Goal: Task Accomplishment & Management: Manage account settings

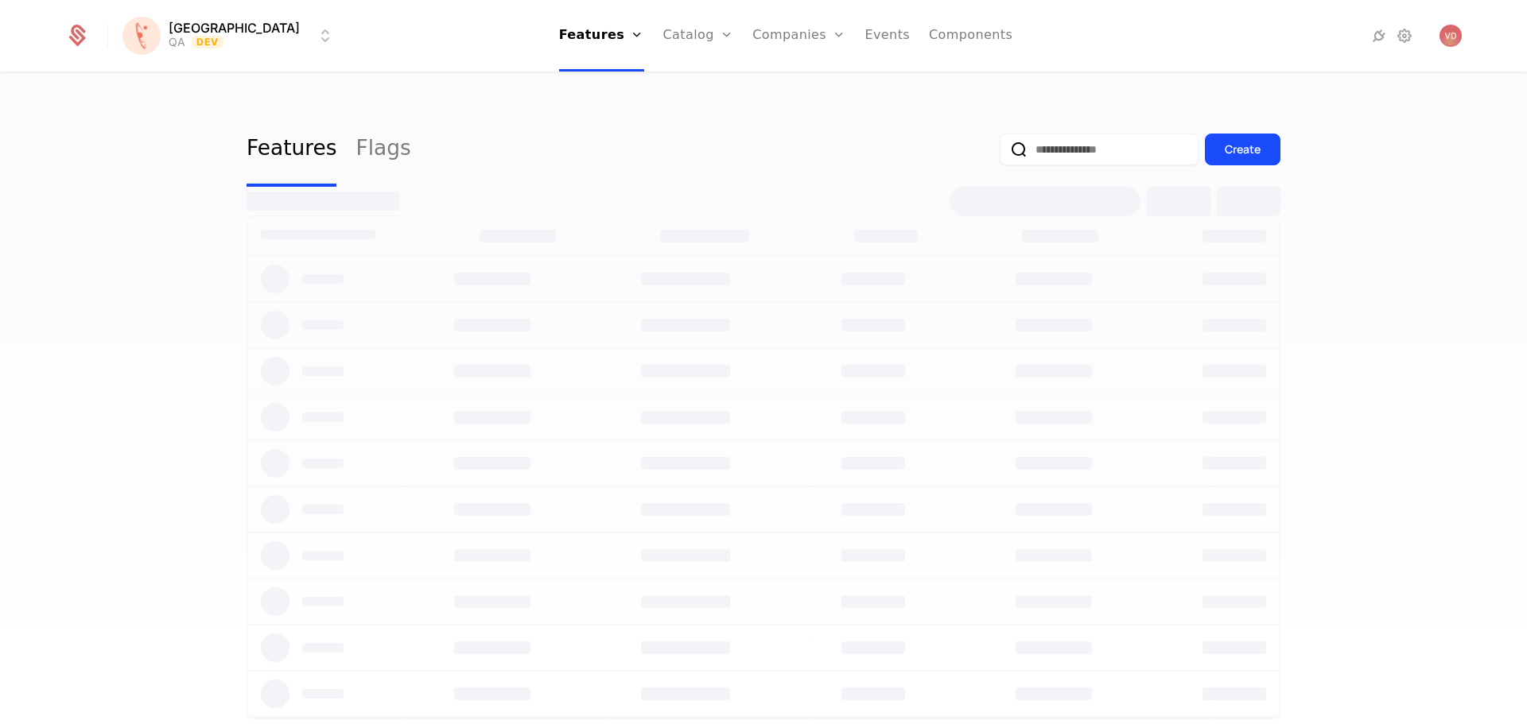
select select "***"
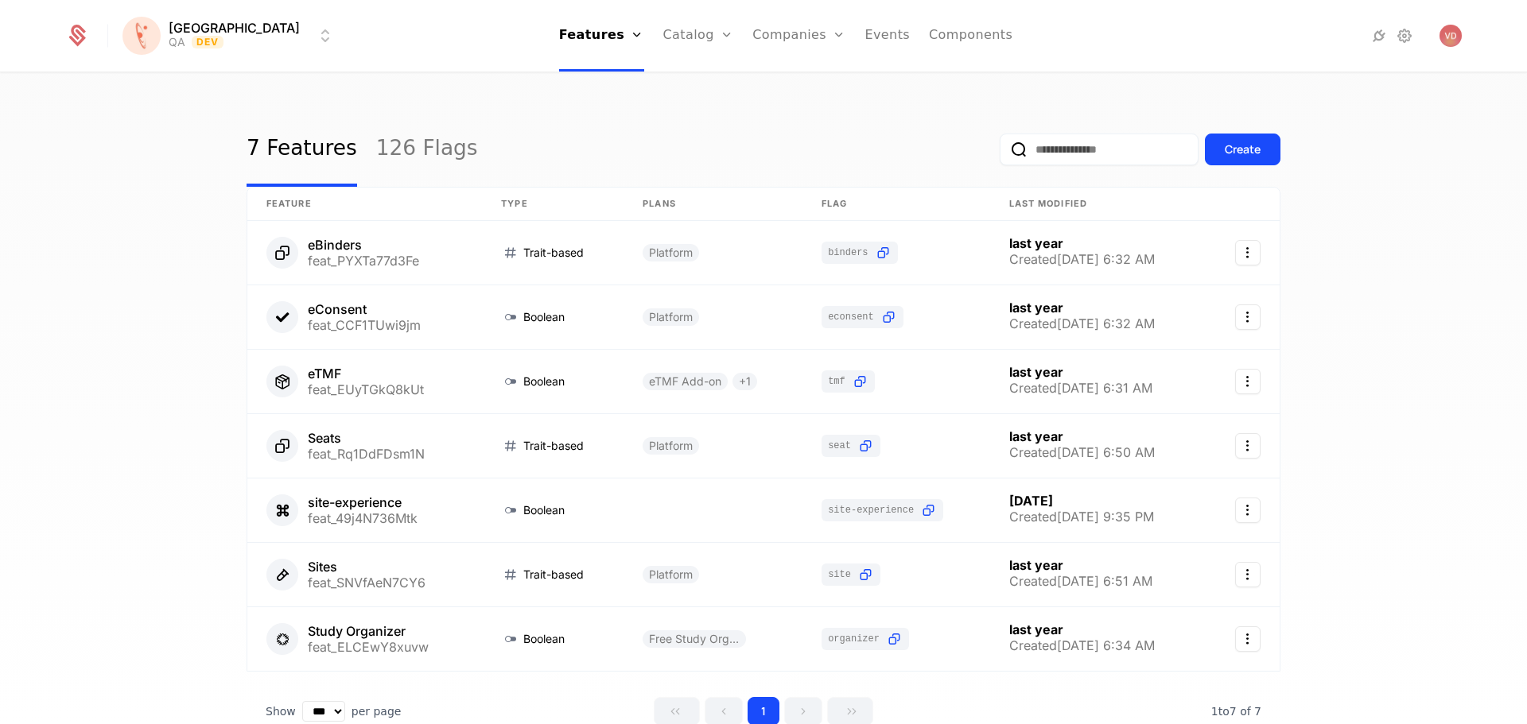
click at [409, 149] on link "126 Flags" at bounding box center [427, 149] width 102 height 75
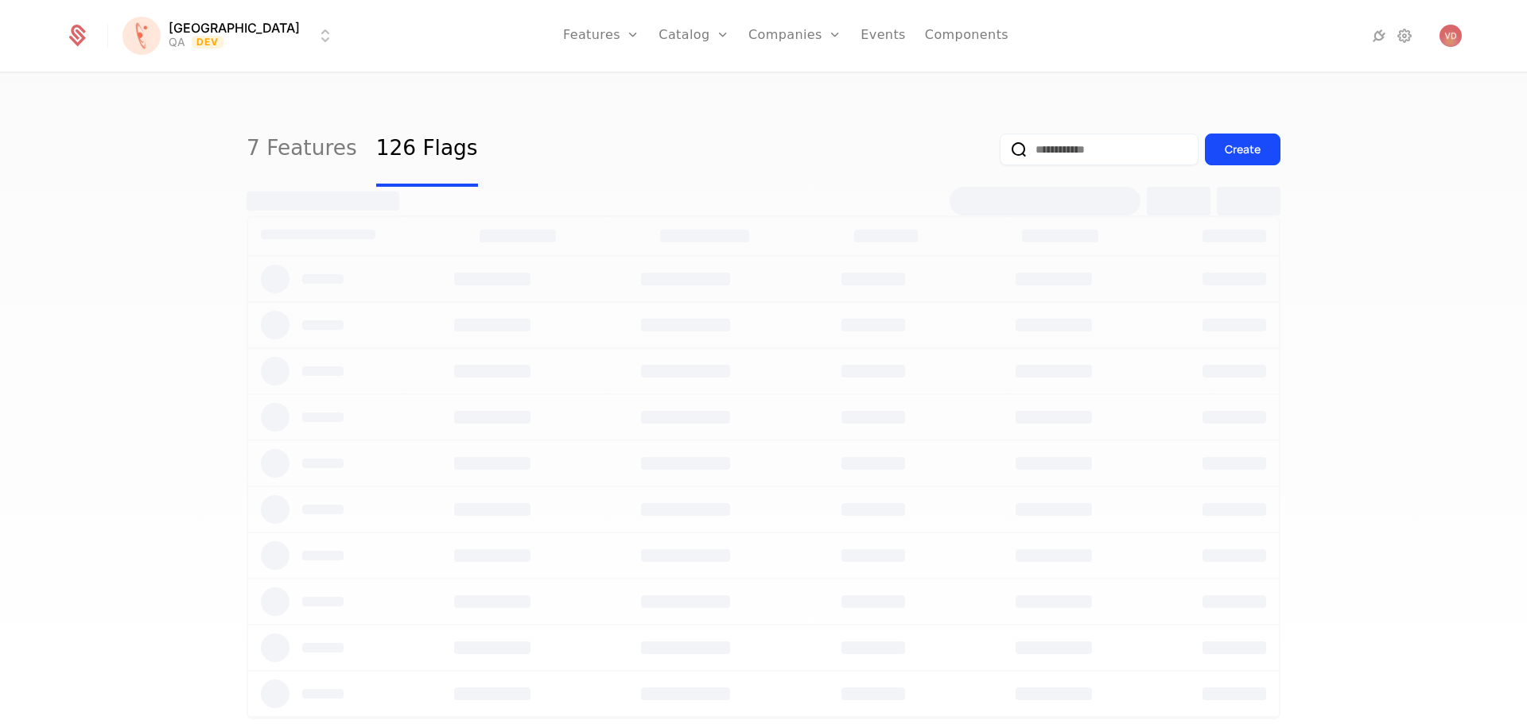
select select "***"
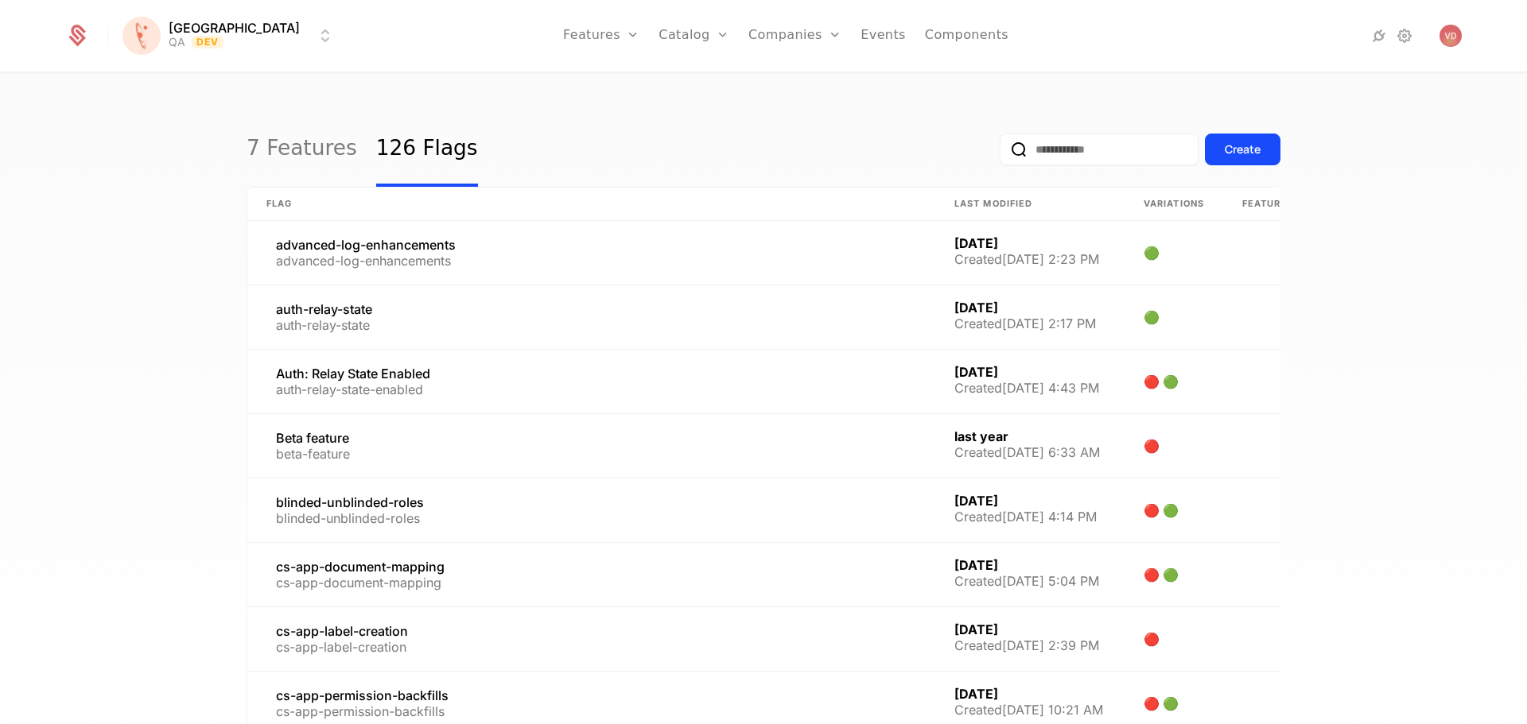
click at [1050, 149] on input "email" at bounding box center [1098, 150] width 199 height 32
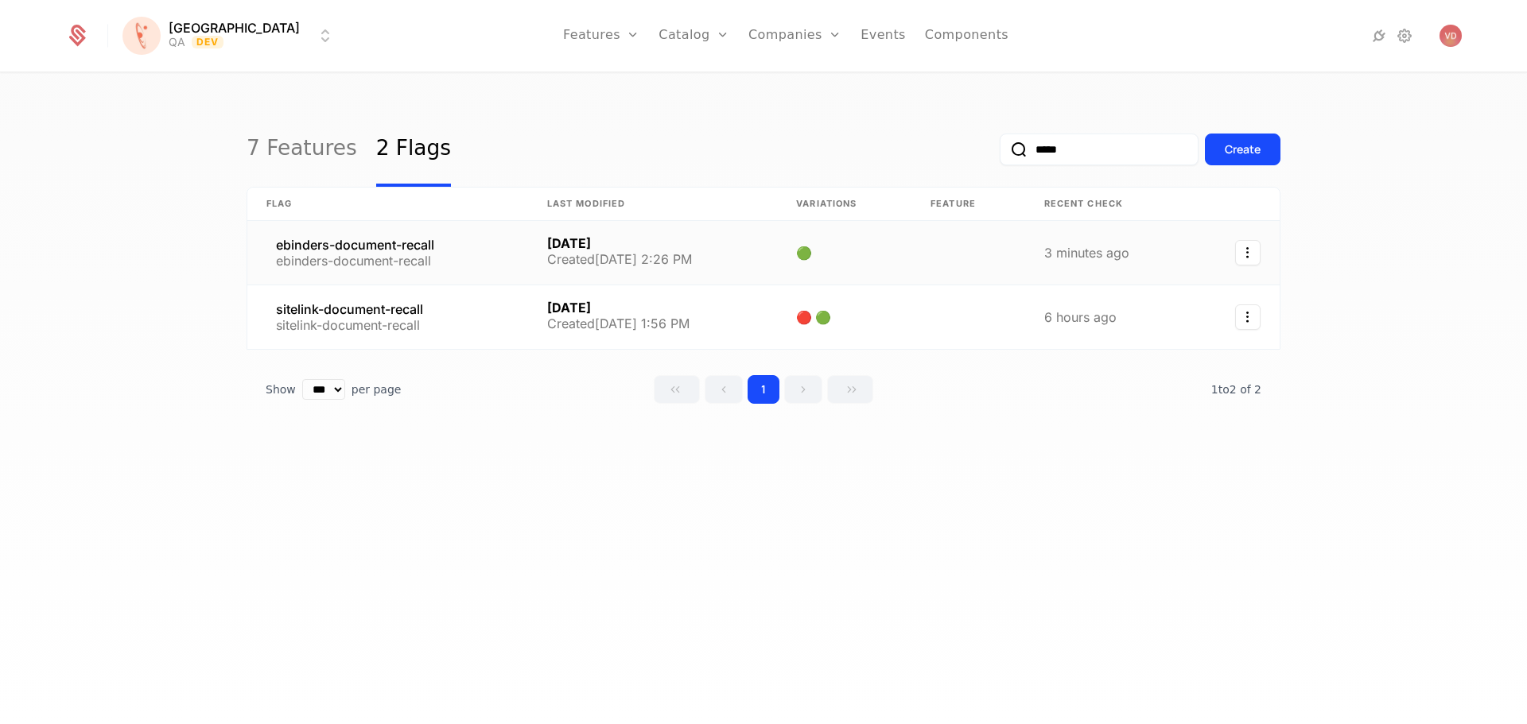
type input "*****"
click at [433, 245] on link at bounding box center [387, 253] width 281 height 64
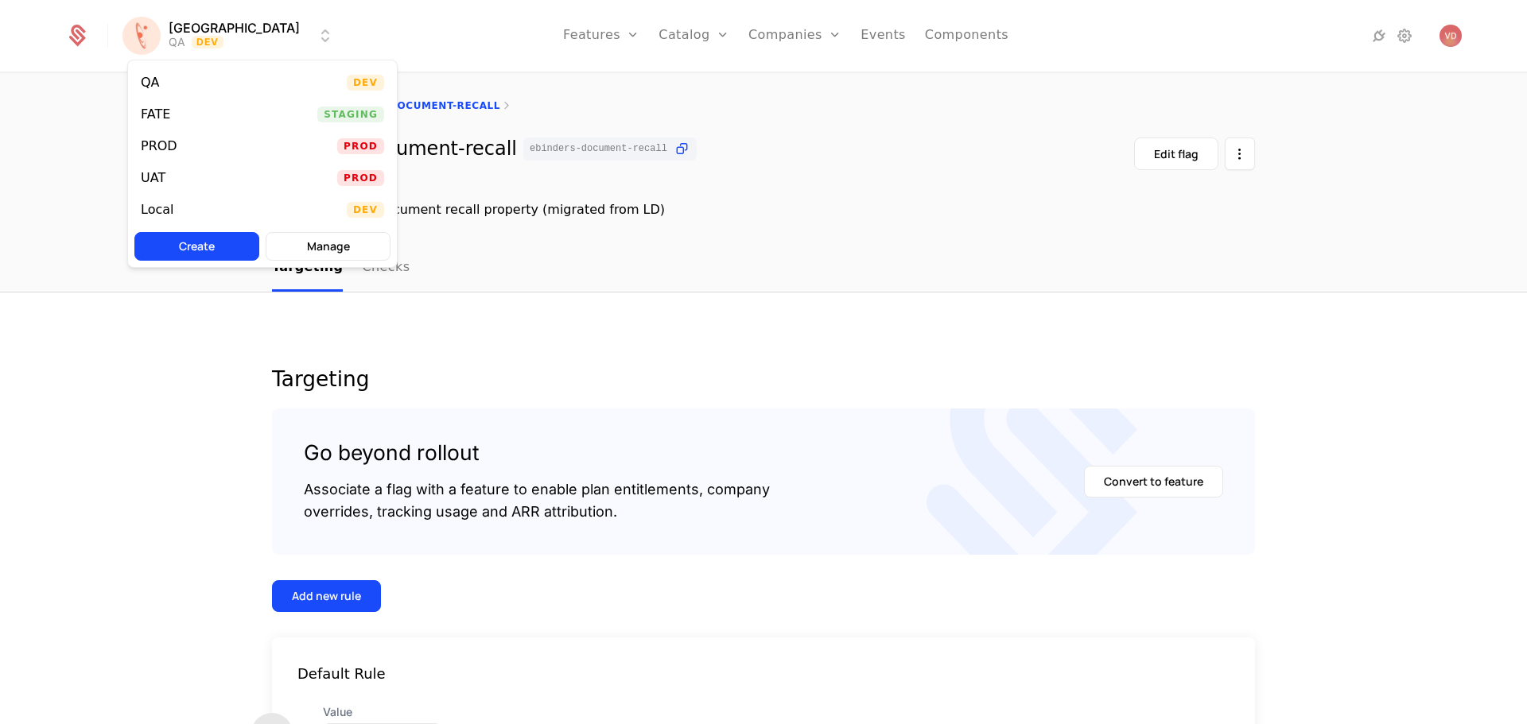
click at [210, 32] on html "[PERSON_NAME] QA Dev Features Features Flags Catalog Plans Add Ons Credits Conf…" at bounding box center [763, 362] width 1527 height 724
click at [185, 138] on div "PROD Prod" at bounding box center [262, 146] width 269 height 32
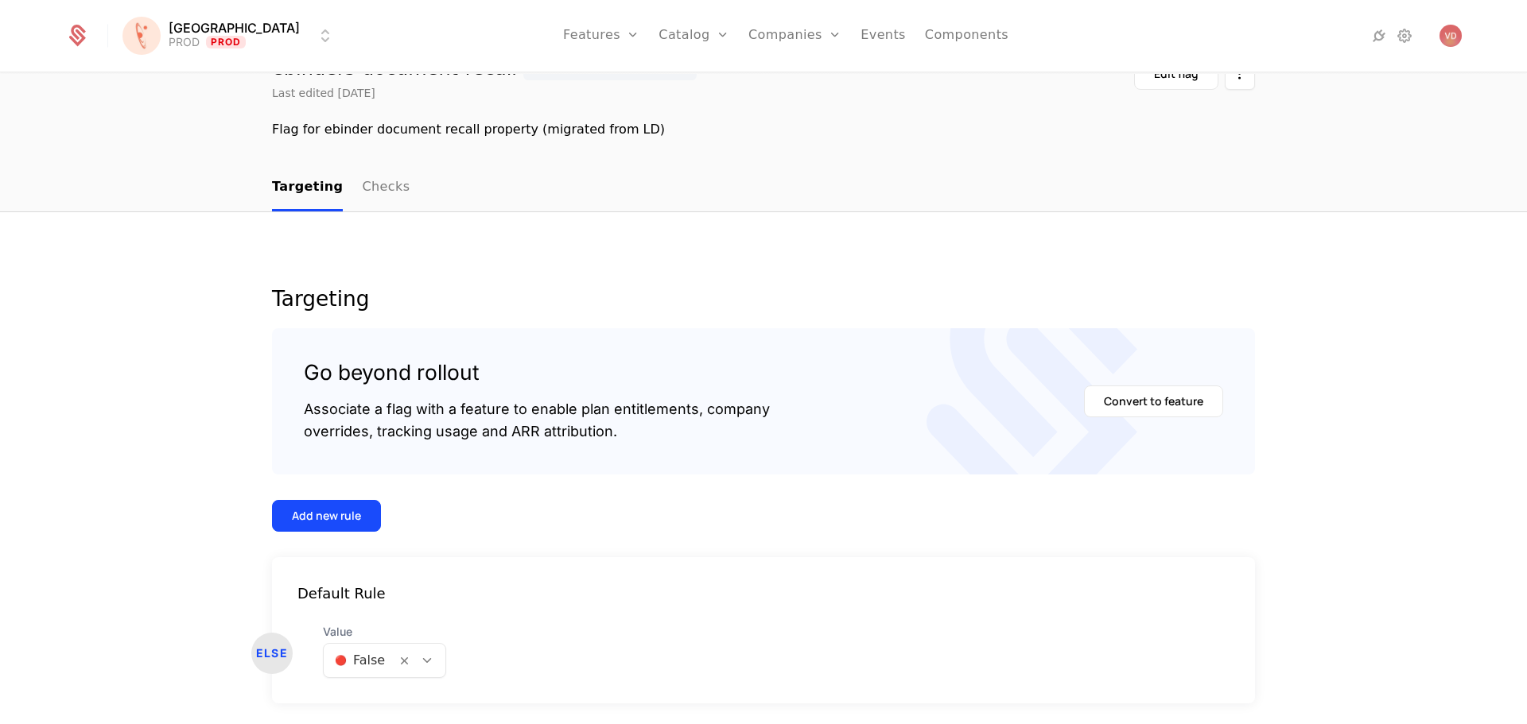
scroll to position [135, 0]
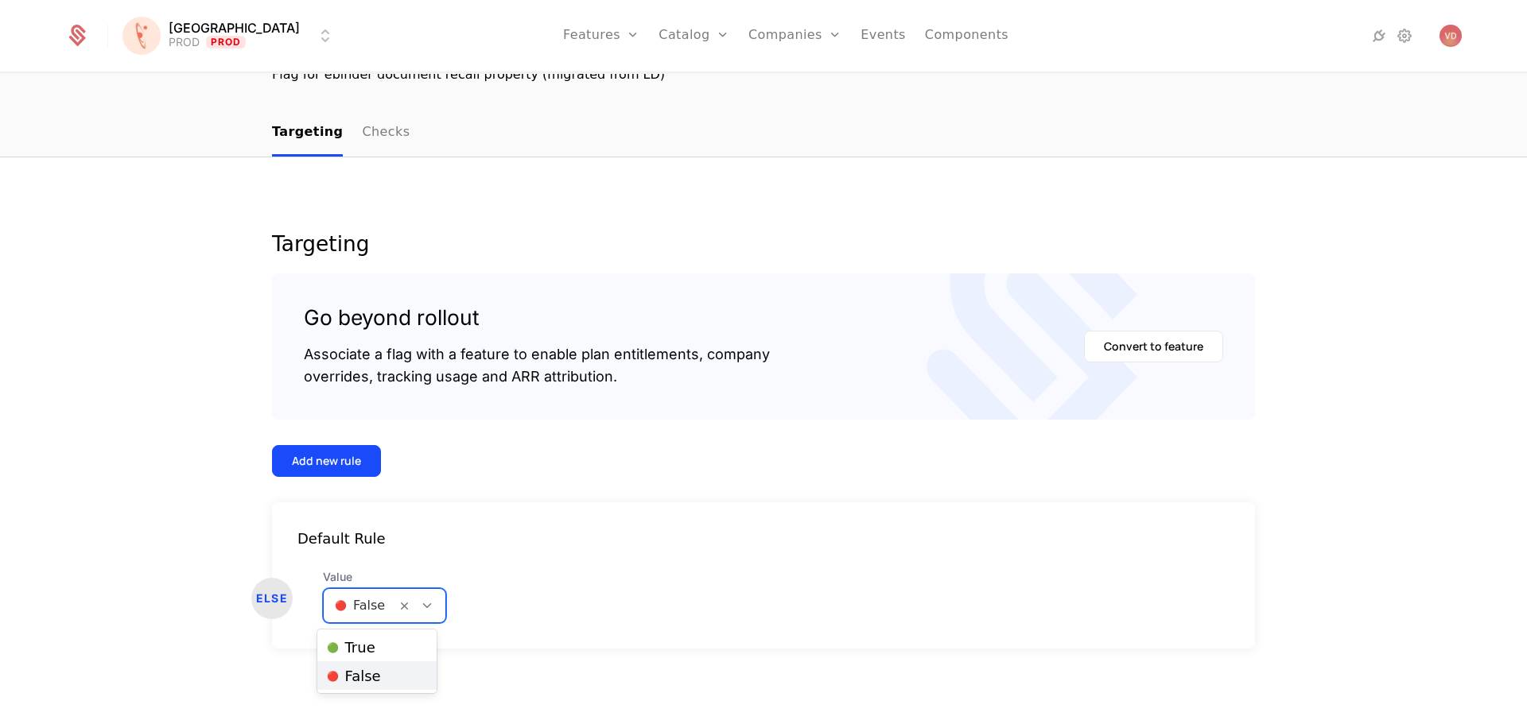
click at [420, 607] on icon at bounding box center [427, 606] width 14 height 14
click at [409, 658] on div "🟢 True" at bounding box center [377, 647] width 120 height 29
click at [438, 610] on div "Value 🔴 False" at bounding box center [402, 596] width 159 height 54
click at [433, 604] on div at bounding box center [420, 605] width 49 height 33
click at [411, 635] on div "🟢 True" at bounding box center [377, 647] width 120 height 29
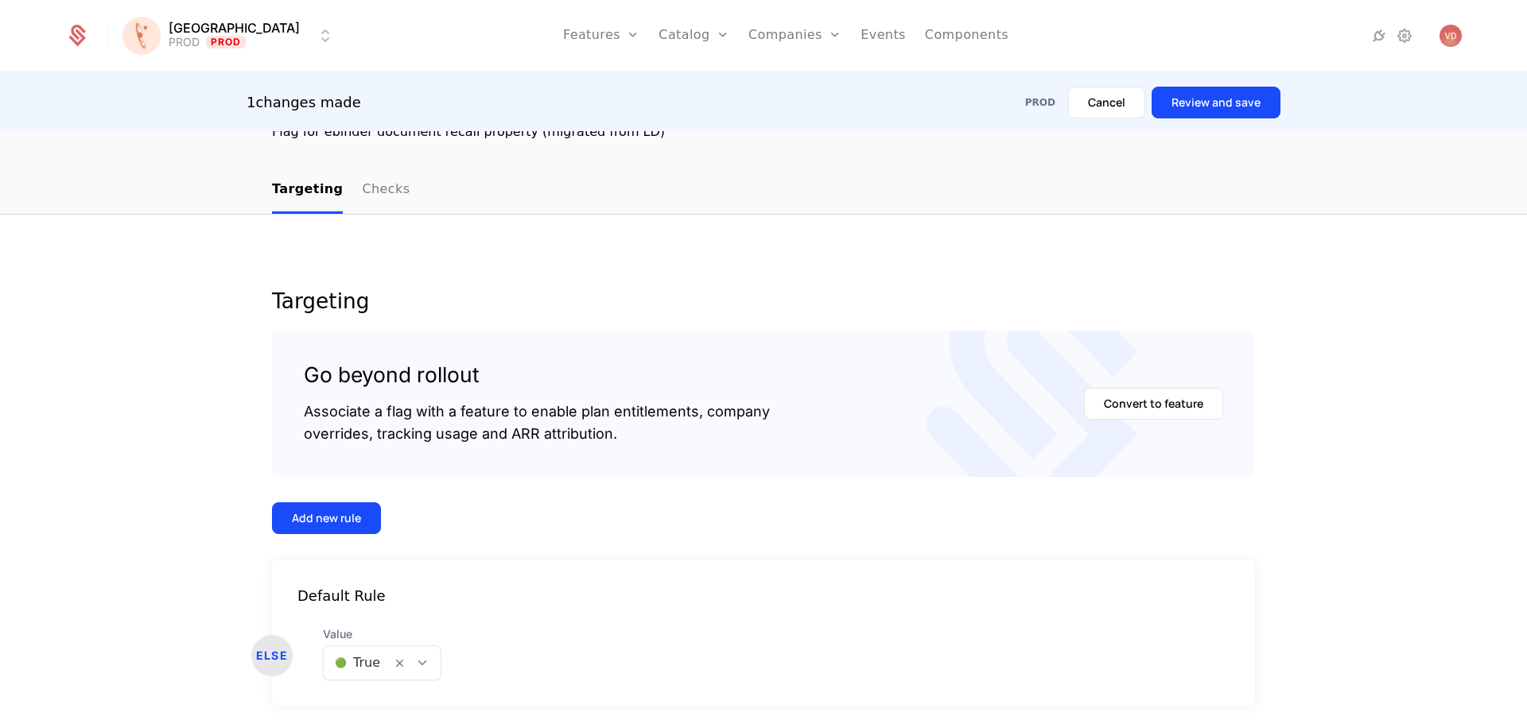
click at [1219, 92] on button "Review and save" at bounding box center [1215, 103] width 129 height 32
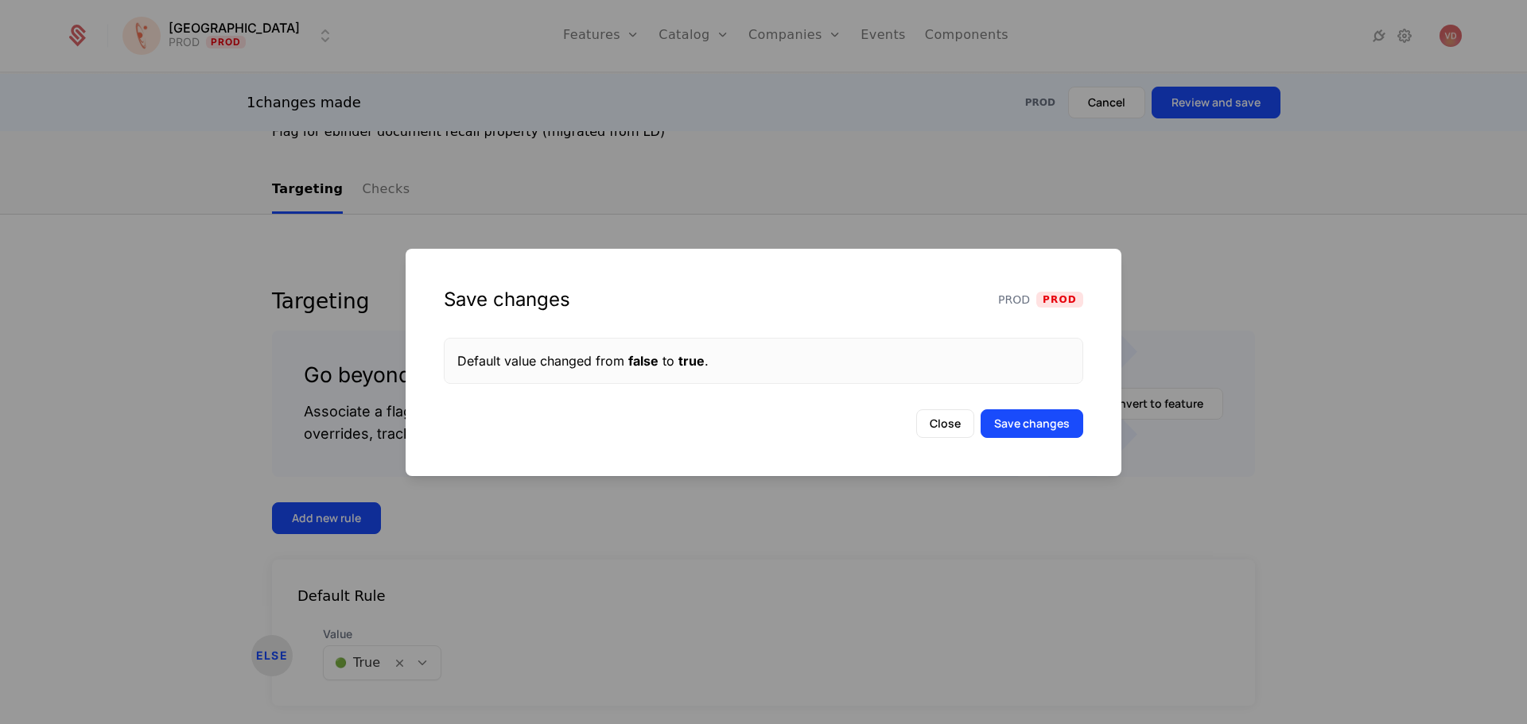
click at [1062, 408] on div "Save changes PROD Prod Default value changed from false to true . Close Save ch…" at bounding box center [763, 362] width 716 height 227
click at [1057, 420] on button "Save changes" at bounding box center [1031, 423] width 103 height 29
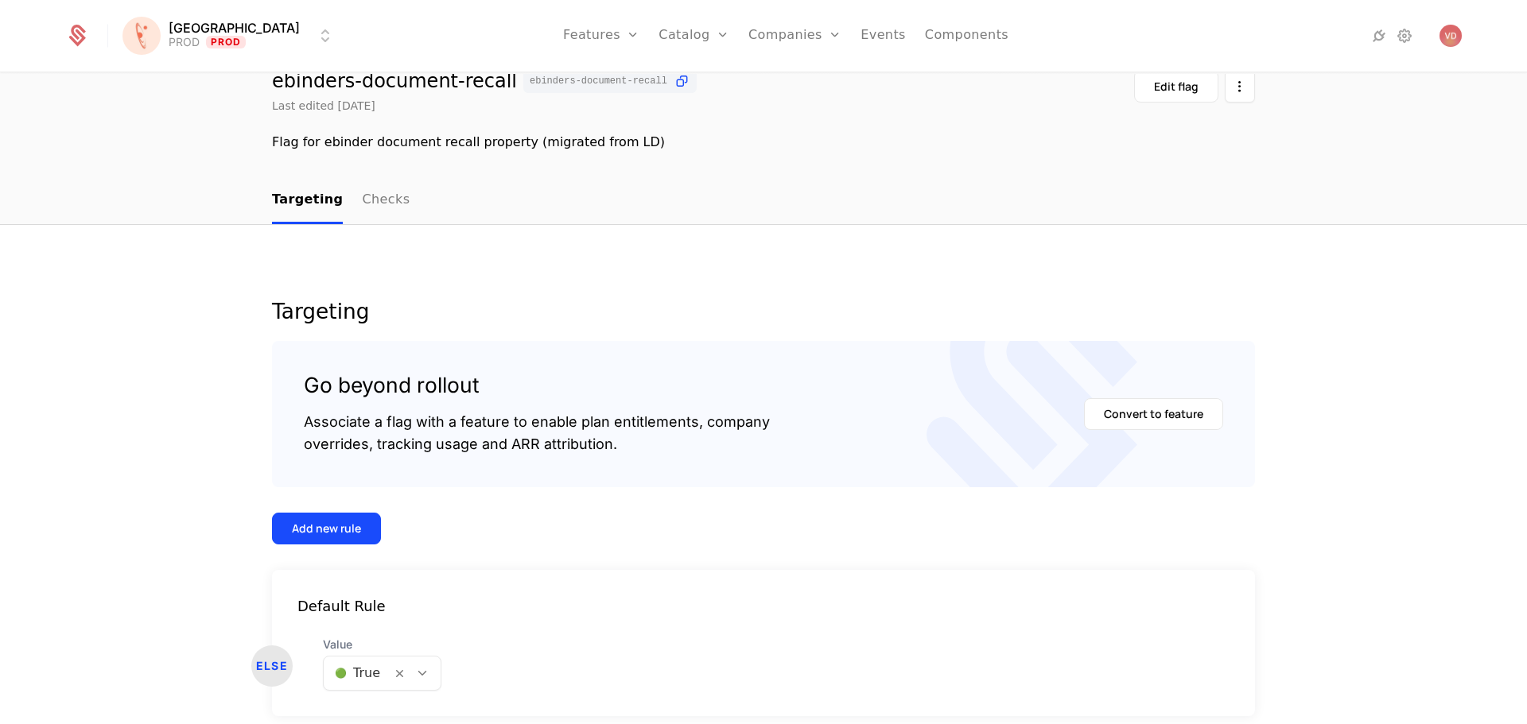
scroll to position [135, 0]
